Goal: Task Accomplishment & Management: Manage account settings

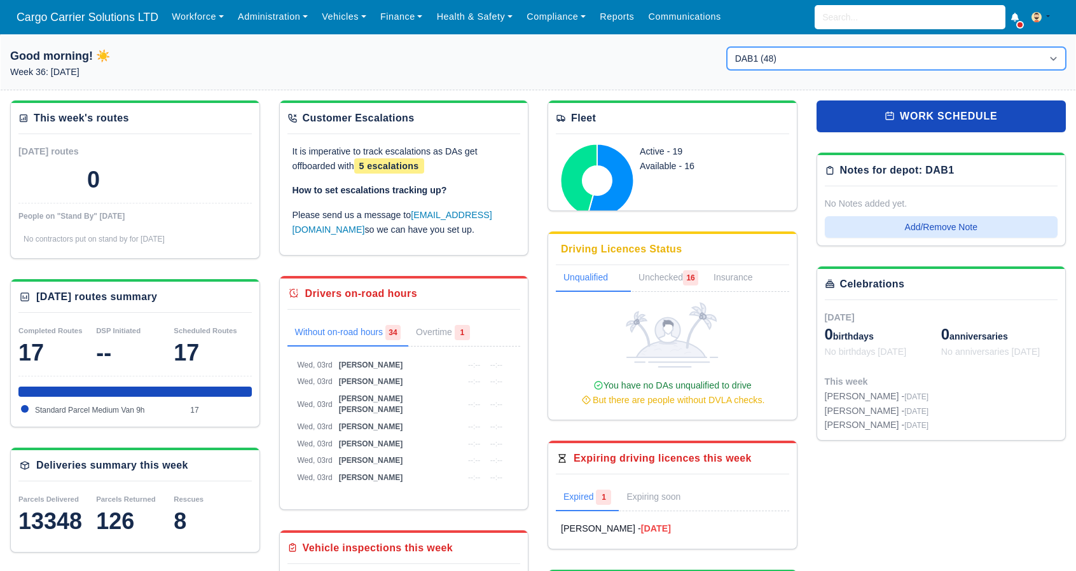
click at [766, 66] on select "DAB1 (48) [GEOGRAPHIC_DATA] (DPDA) - DPD Aberdeen (AB12 4ZD) (17) DPD Connect -…" at bounding box center [896, 58] width 339 height 23
select select "5"
click at [727, 47] on select "DAB1 (48) Aberdeen (DPDA) - DPD Aberdeen (AB12 4ZD) (17) DPD Connect - Dyce (2)" at bounding box center [896, 58] width 339 height 23
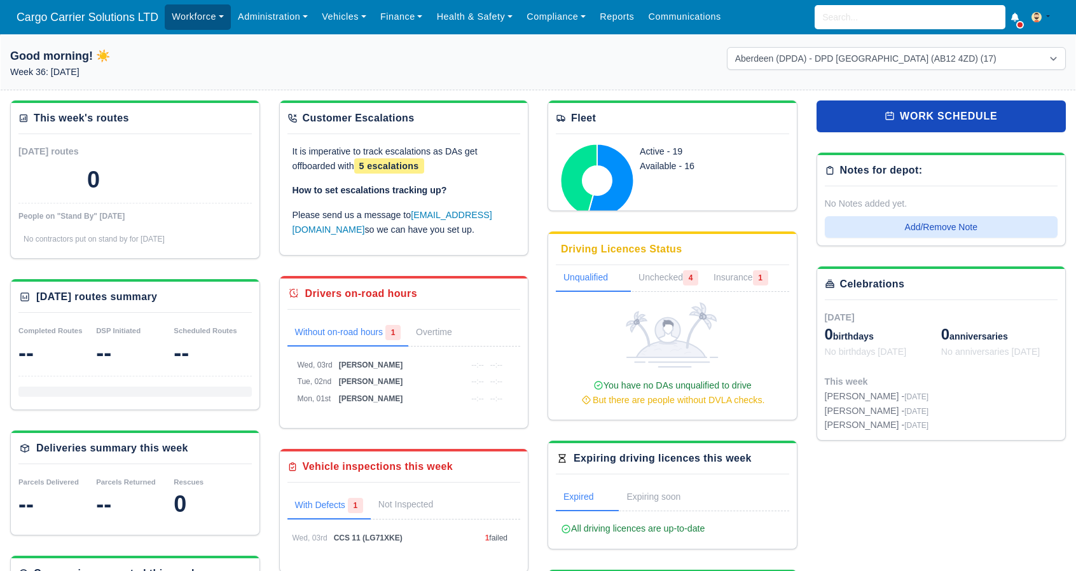
click at [195, 25] on link "Workforce" at bounding box center [198, 16] width 66 height 25
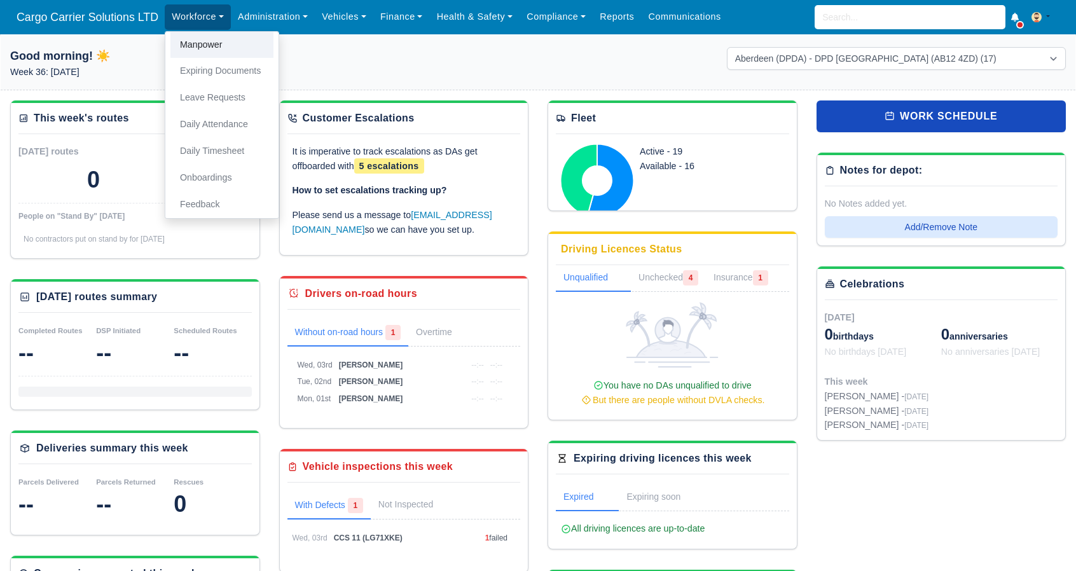
click at [208, 43] on link "Manpower" at bounding box center [221, 45] width 103 height 27
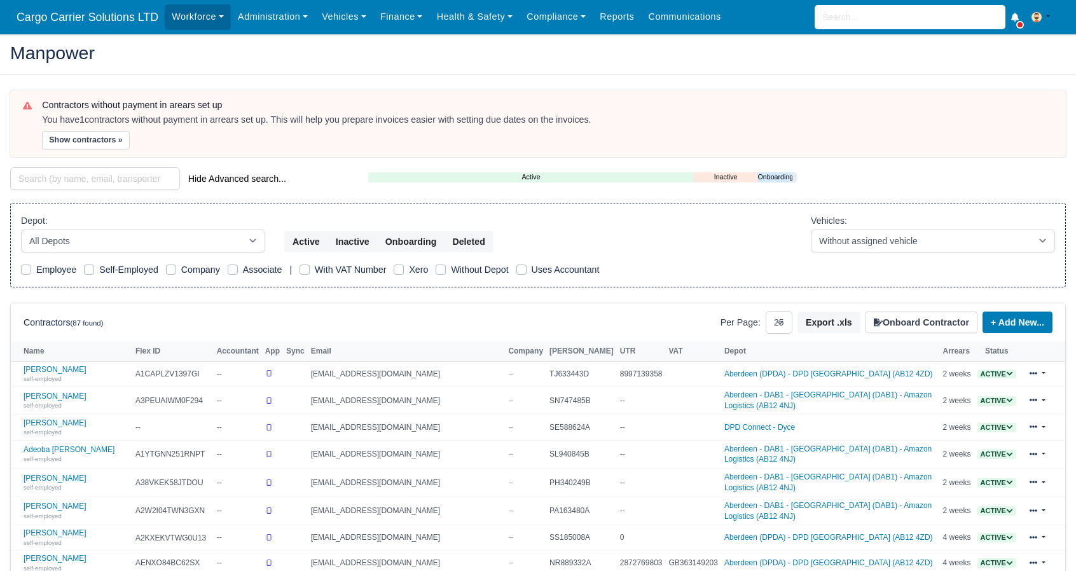
select select "25"
click at [254, 235] on select "All Depots [GEOGRAPHIC_DATA] - [GEOGRAPHIC_DATA] - [GEOGRAPHIC_DATA] (DAB1) - A…" at bounding box center [143, 241] width 244 height 23
select select "5"
click at [21, 230] on select "All Depots [GEOGRAPHIC_DATA] - [GEOGRAPHIC_DATA] - [GEOGRAPHIC_DATA] (DAB1) - A…" at bounding box center [143, 241] width 244 height 23
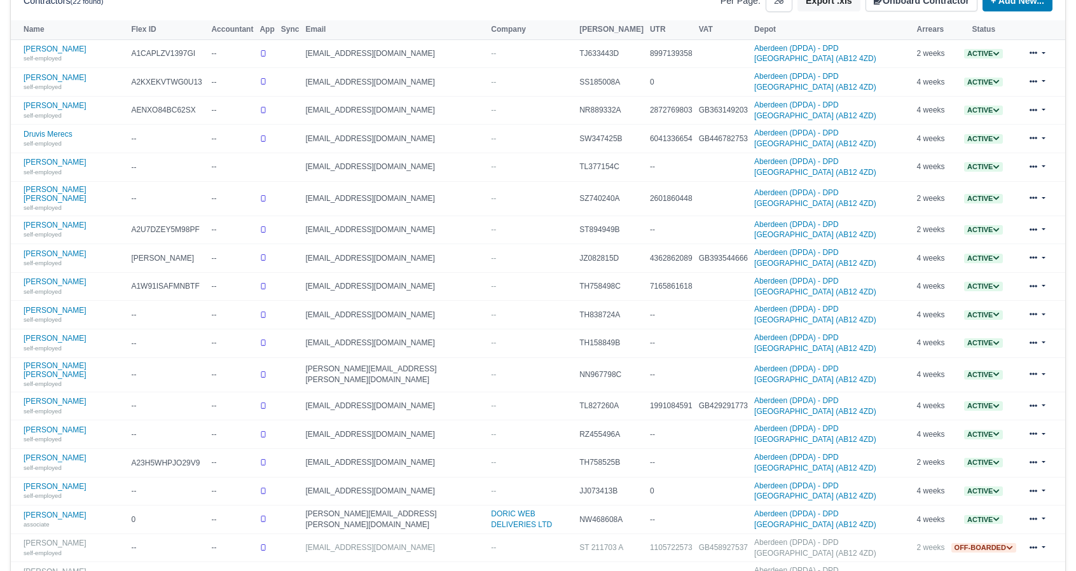
scroll to position [280, 0]
